Goal: Task Accomplishment & Management: Use online tool/utility

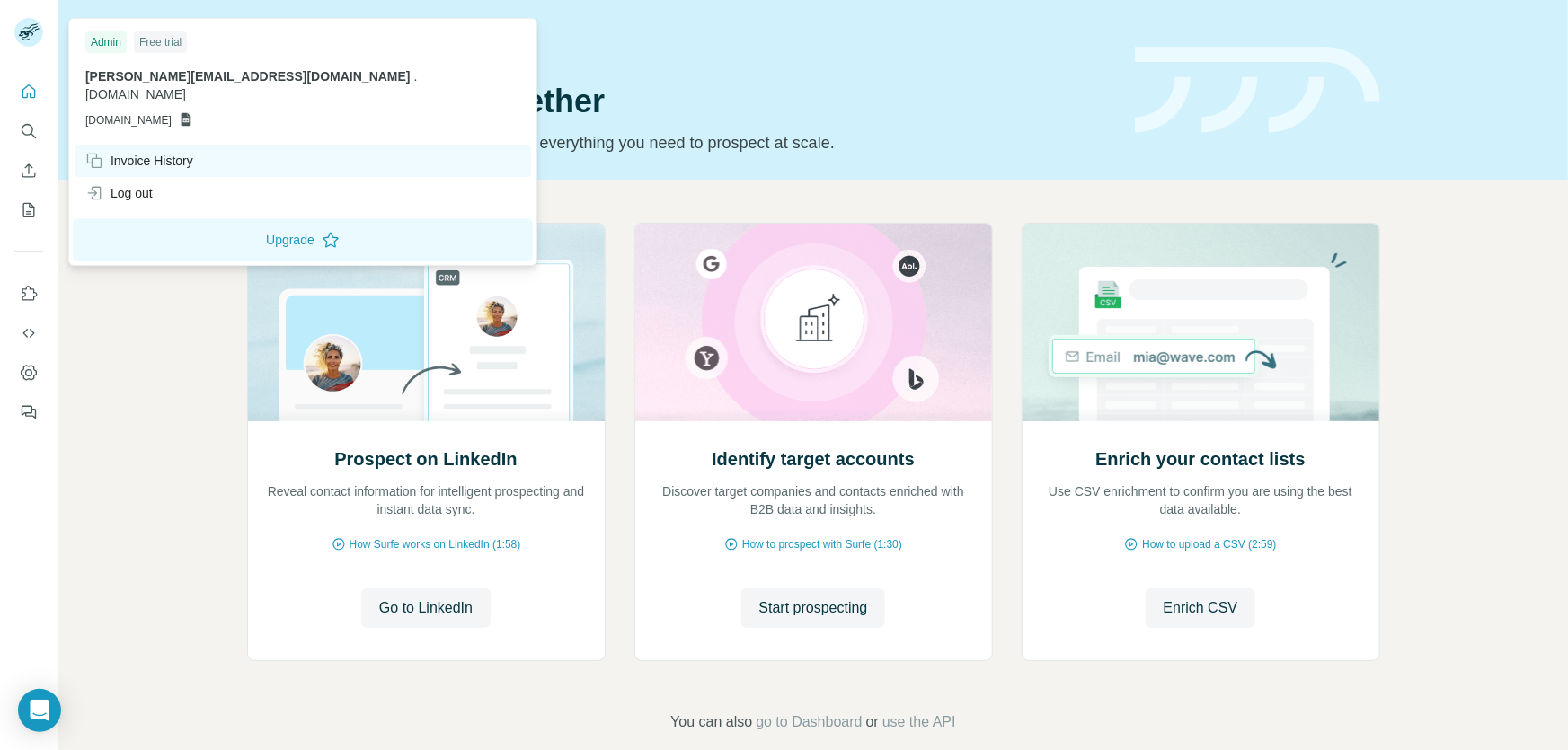
click at [193, 152] on div "Invoice History" at bounding box center [139, 161] width 108 height 18
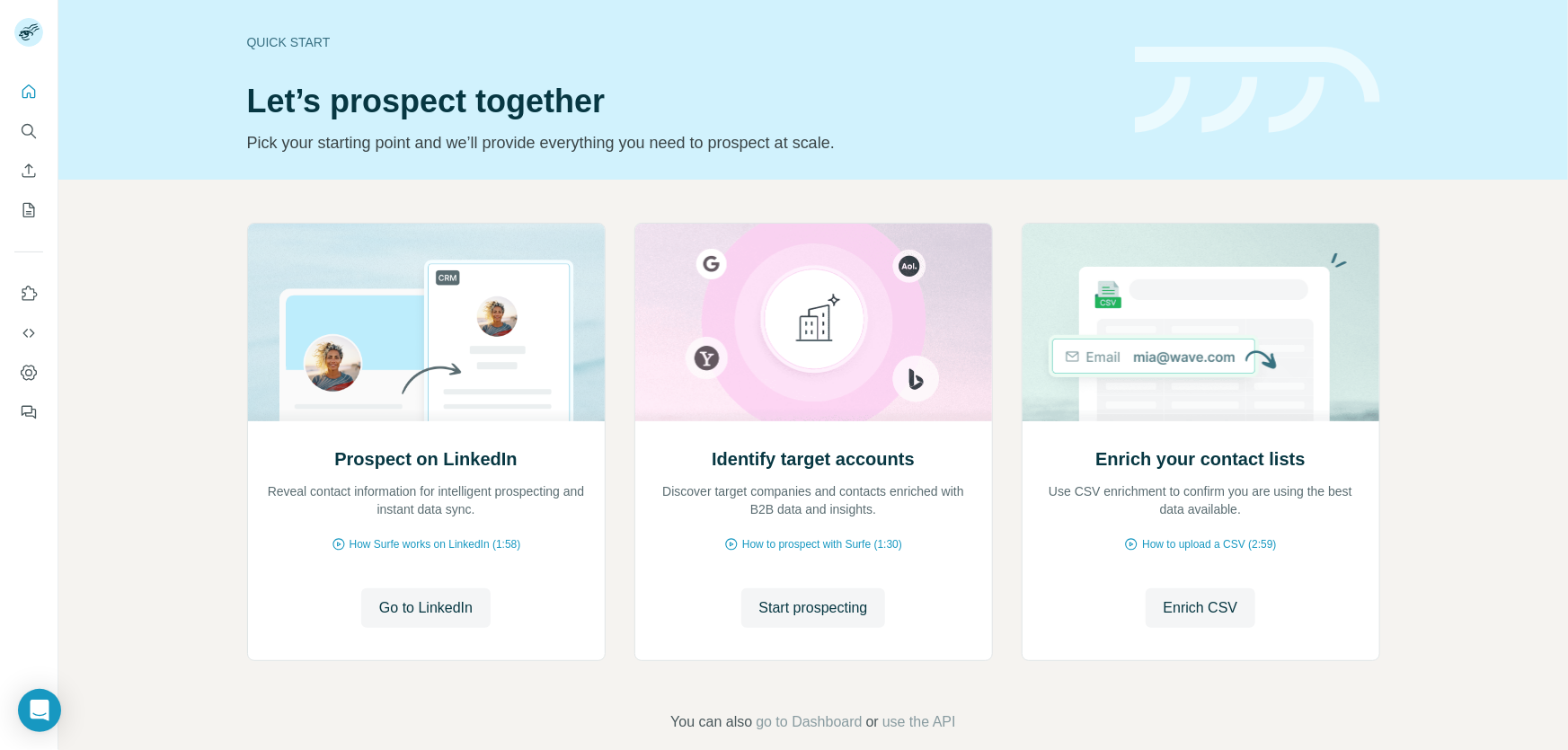
click at [165, 385] on div "Prospect on LinkedIn Reveal contact information for intelligent prospecting and…" at bounding box center [812, 477] width 1509 height 597
click at [30, 201] on icon "My lists" at bounding box center [28, 210] width 18 height 18
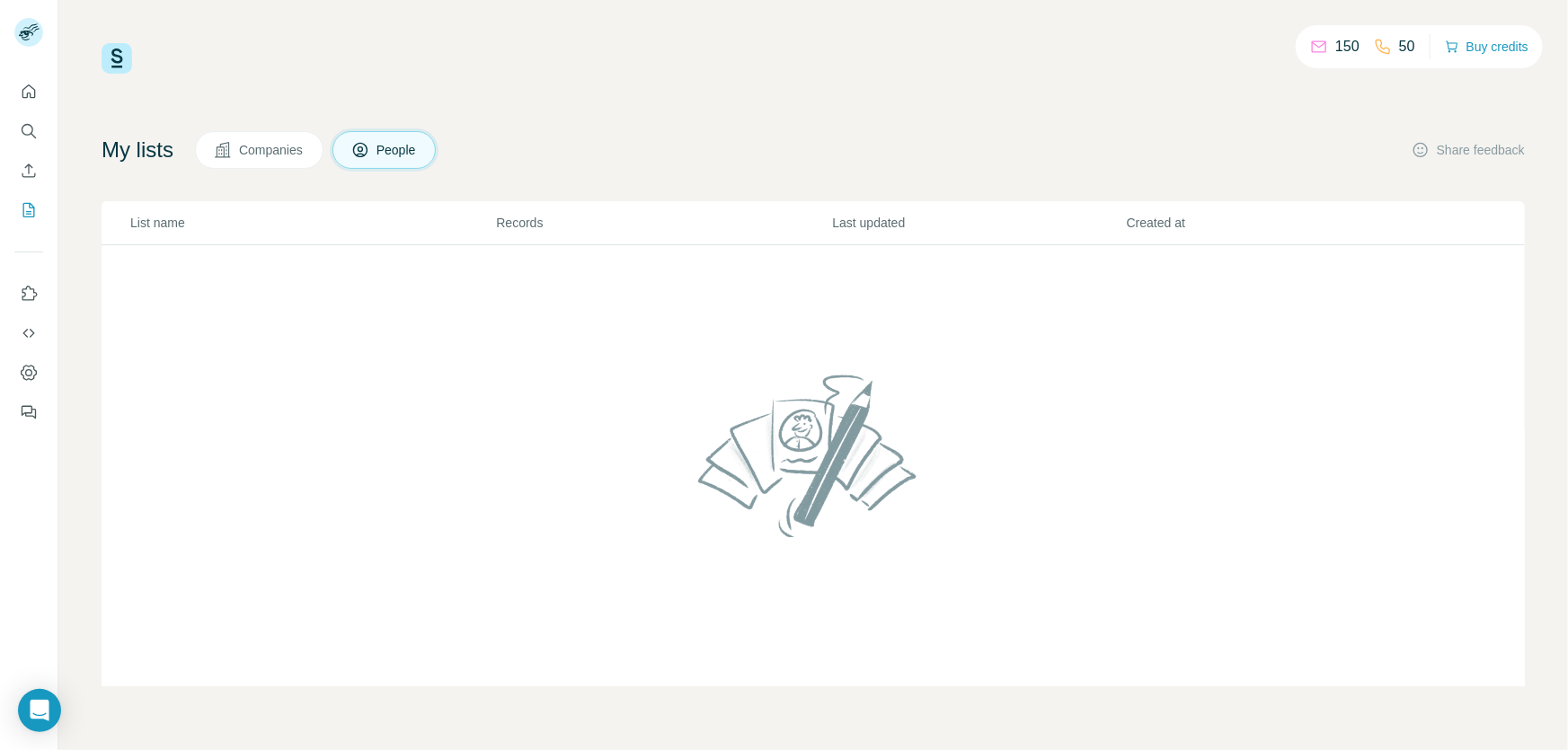
click at [267, 152] on span "Companies" at bounding box center [272, 149] width 66 height 18
click at [407, 154] on span "People" at bounding box center [397, 149] width 41 height 18
click at [24, 128] on icon "Search" at bounding box center [28, 131] width 18 height 18
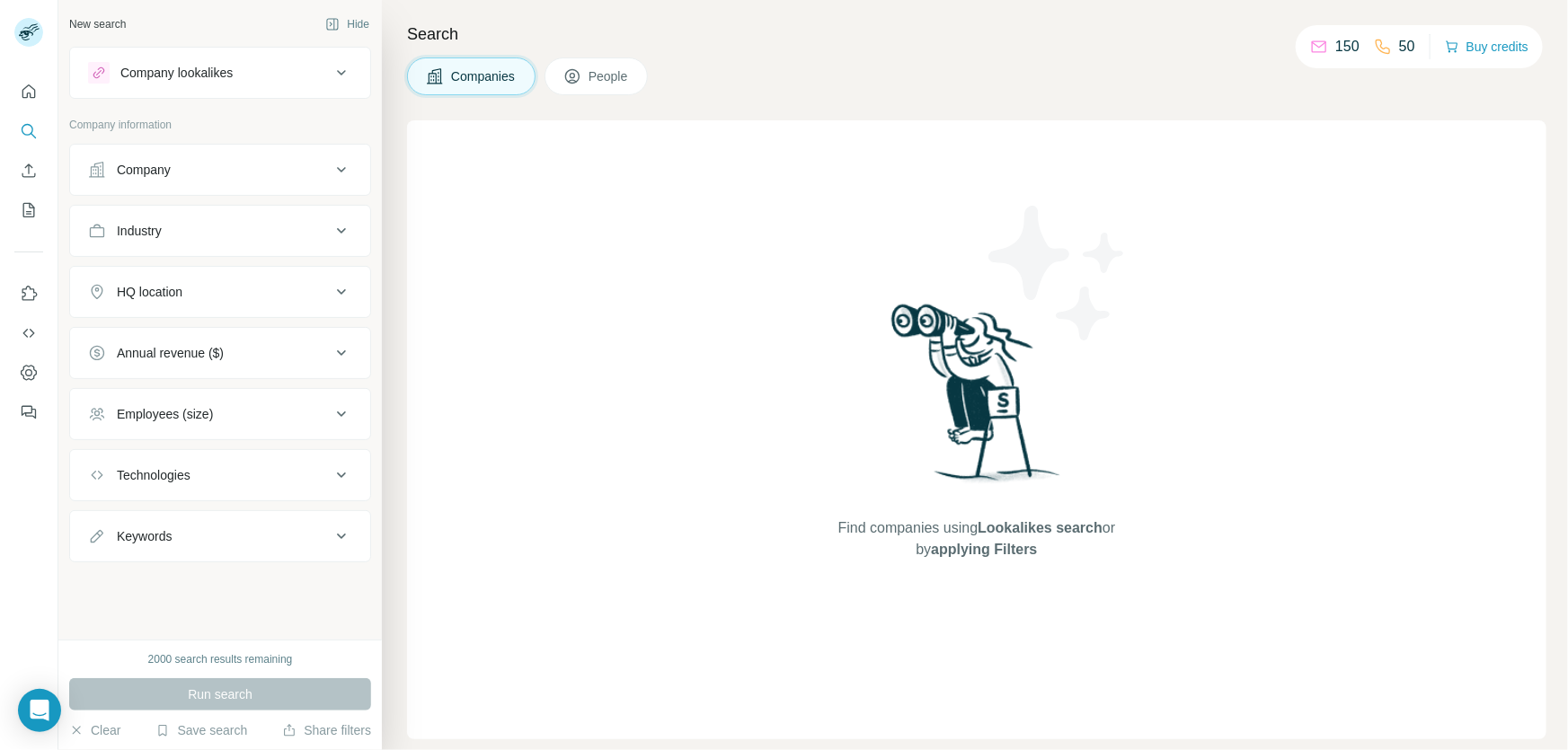
click at [294, 171] on div "Company" at bounding box center [210, 169] width 243 height 18
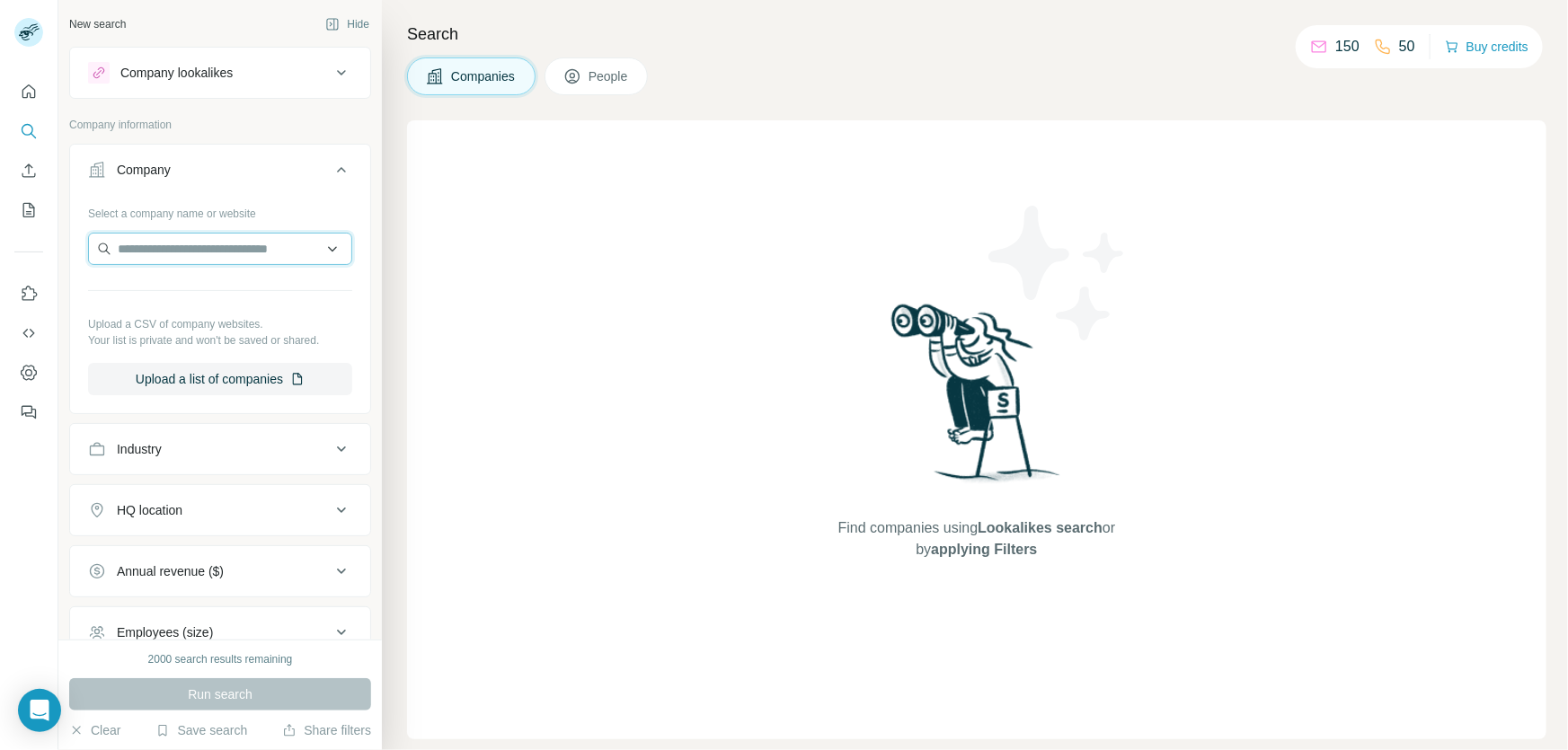
click at [255, 245] on input "text" at bounding box center [220, 249] width 264 height 32
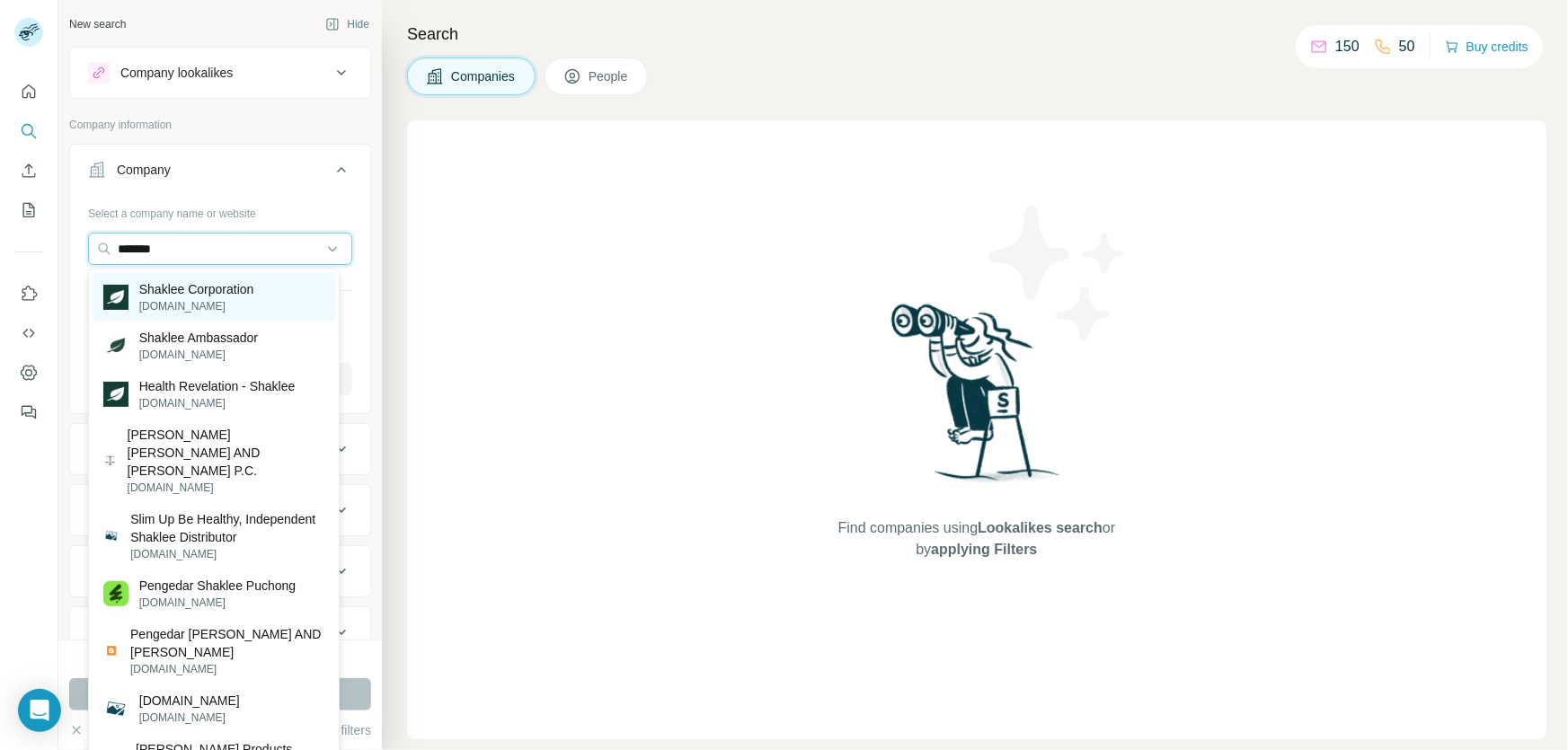
type input "*******"
click at [232, 300] on p "[DOMAIN_NAME]" at bounding box center [196, 305] width 115 height 16
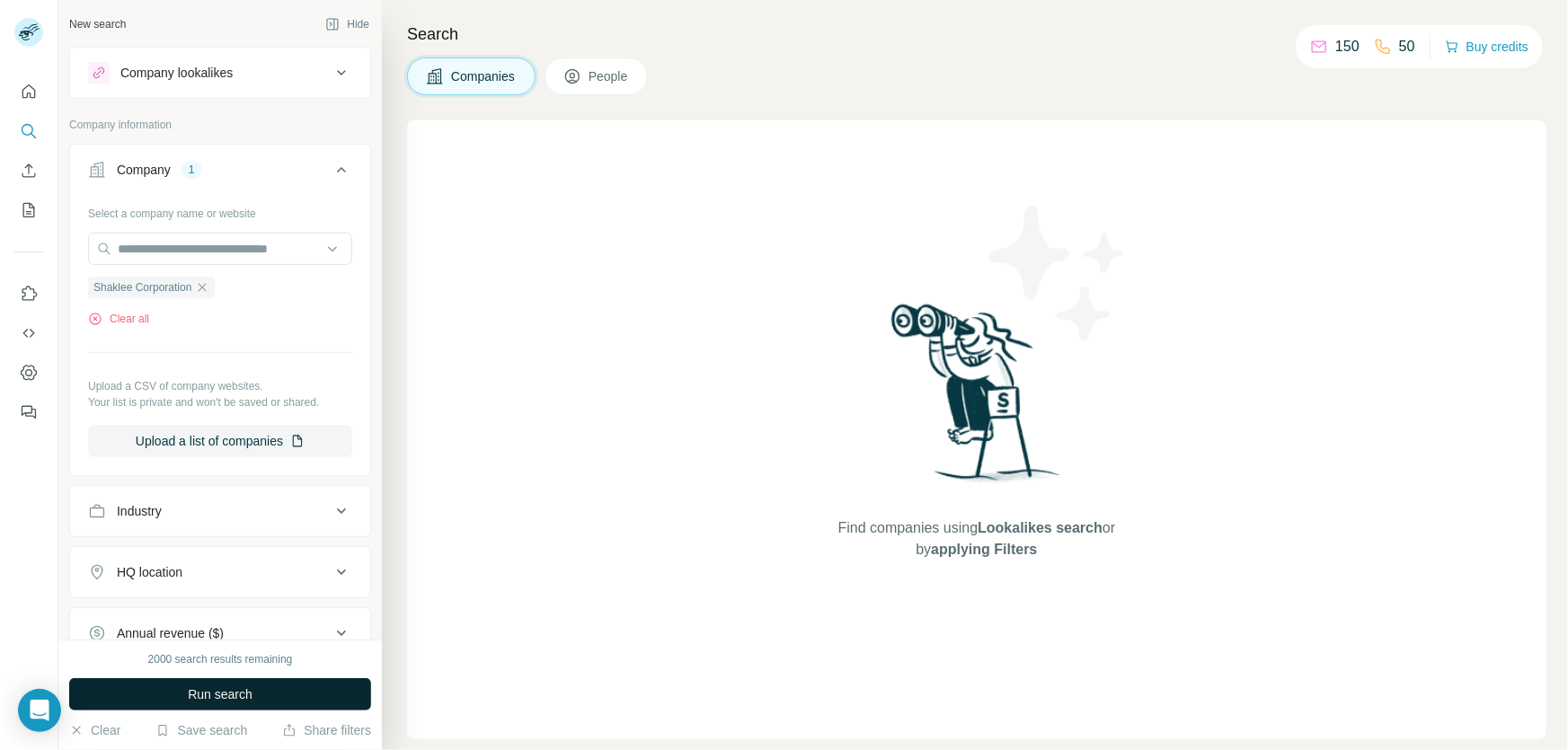
click at [194, 688] on span "Run search" at bounding box center [220, 694] width 65 height 18
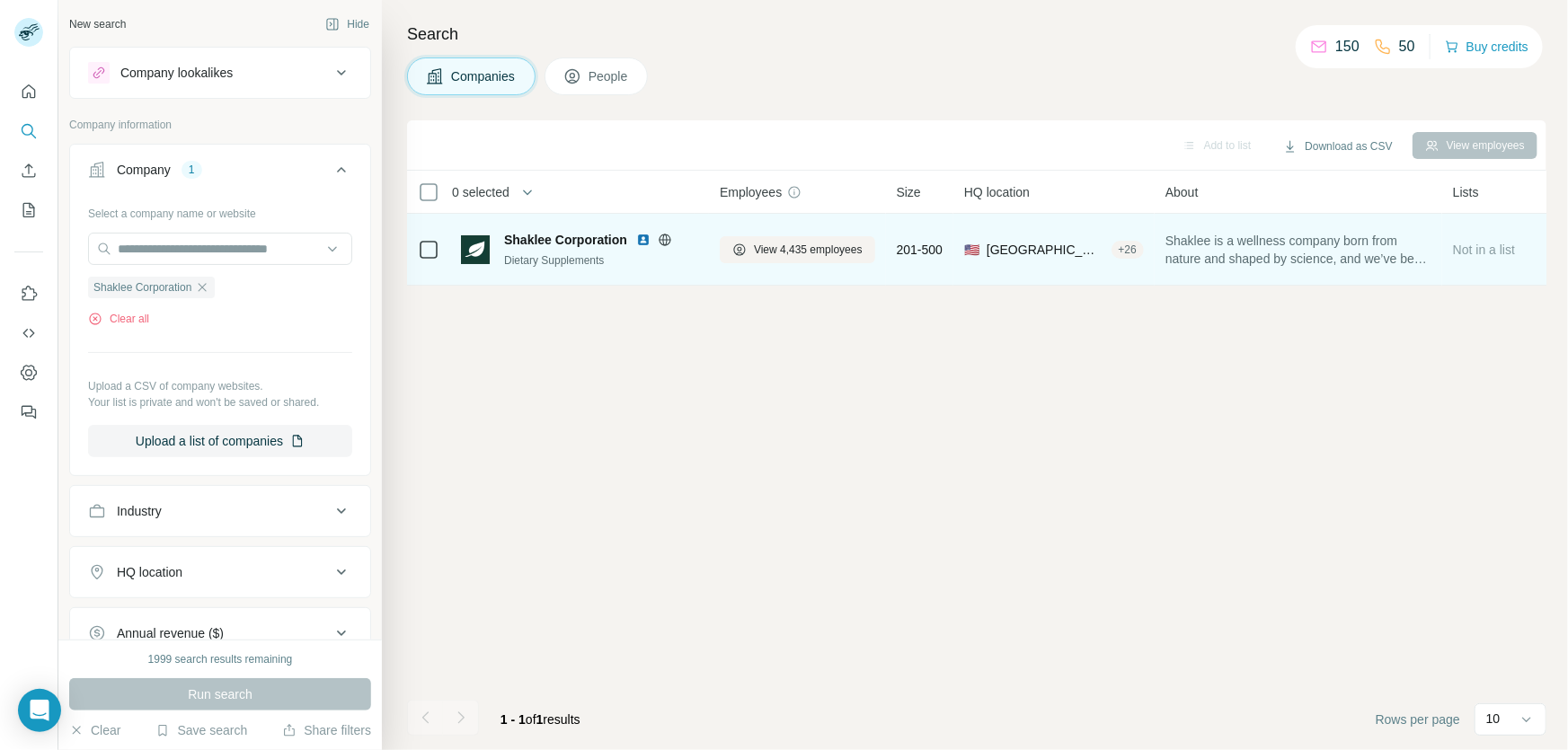
click at [583, 246] on span "Shaklee Corporation" at bounding box center [565, 240] width 123 height 18
click at [438, 250] on icon at bounding box center [428, 249] width 22 height 22
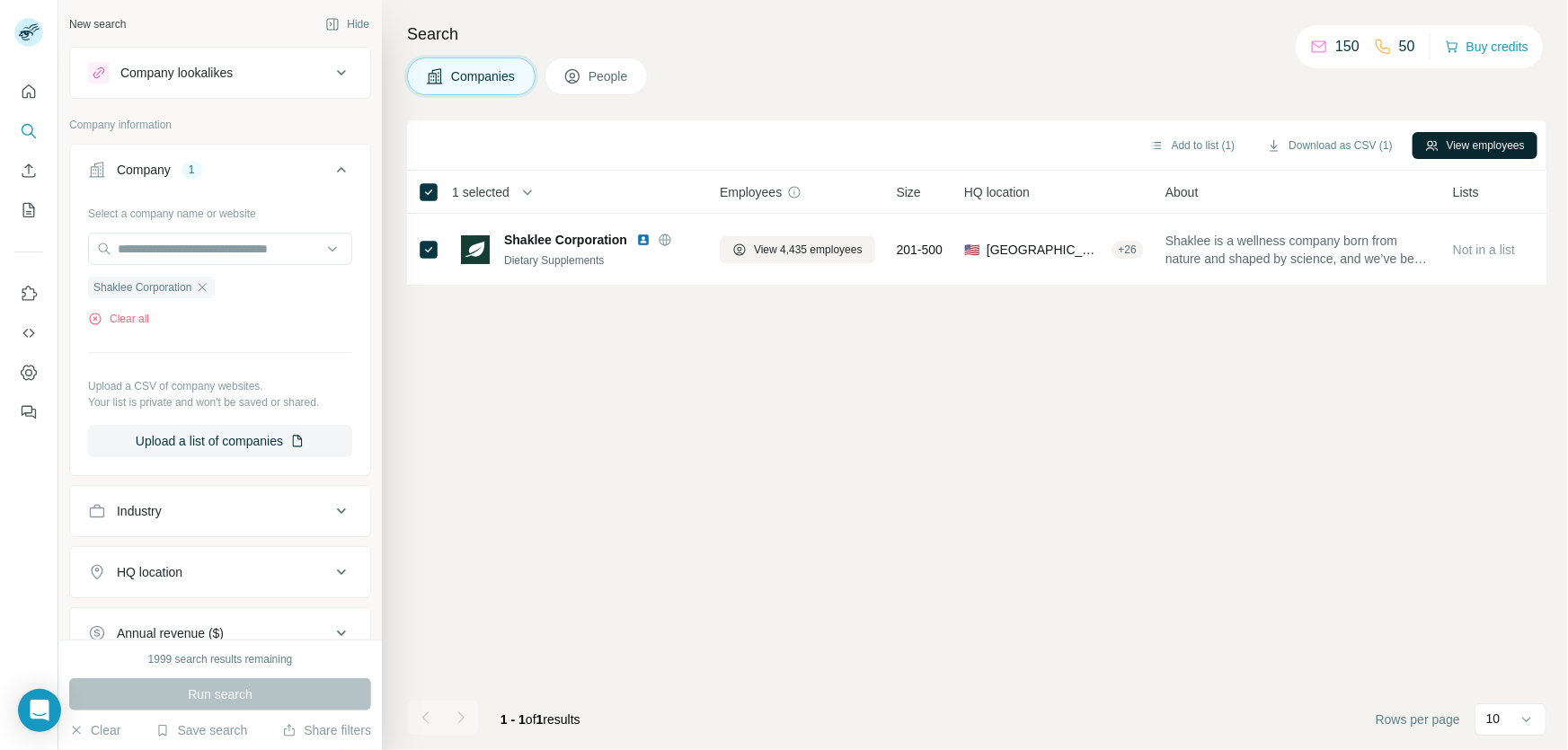
click at [1471, 137] on button "View employees" at bounding box center [1474, 145] width 125 height 27
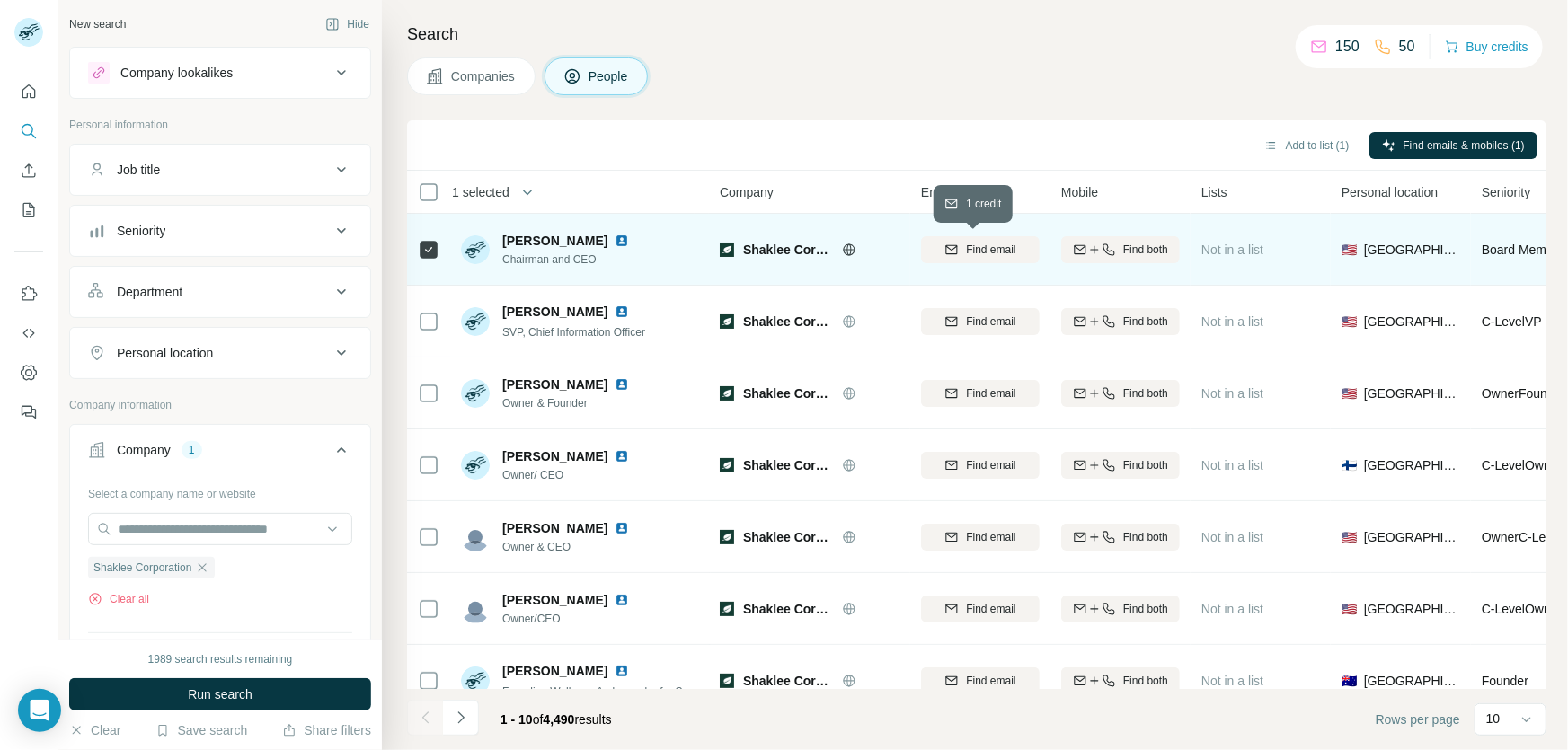
click at [996, 251] on span "Find email" at bounding box center [990, 249] width 50 height 16
click at [1259, 145] on button "Add to list (1)" at bounding box center [1307, 145] width 111 height 27
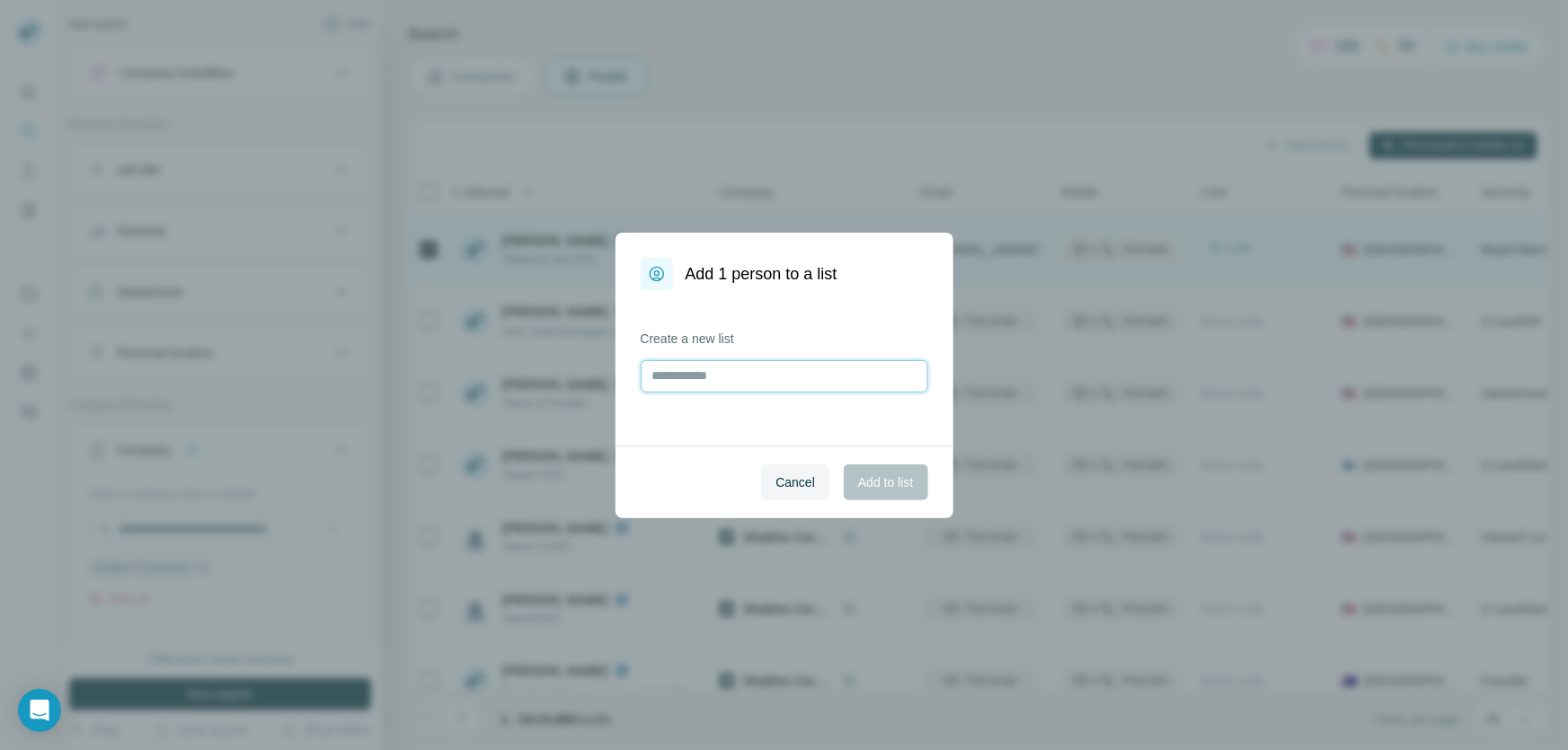
click at [776, 376] on input "text" at bounding box center [784, 376] width 288 height 32
type input "**********"
click at [880, 475] on span "Add to list" at bounding box center [886, 482] width 55 height 18
